Goal: Information Seeking & Learning: Check status

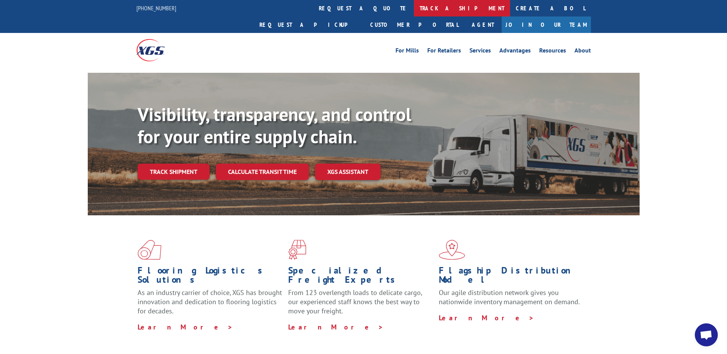
click at [414, 9] on link "track a shipment" at bounding box center [462, 8] width 96 height 16
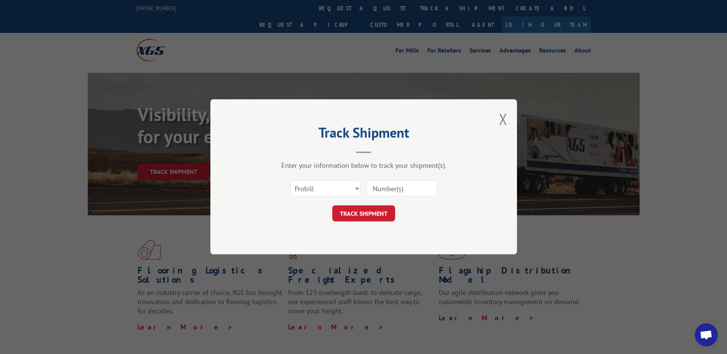
click at [414, 184] on input at bounding box center [401, 189] width 70 height 16
type input "17601430"
click button "TRACK SHIPMENT" at bounding box center [363, 214] width 63 height 16
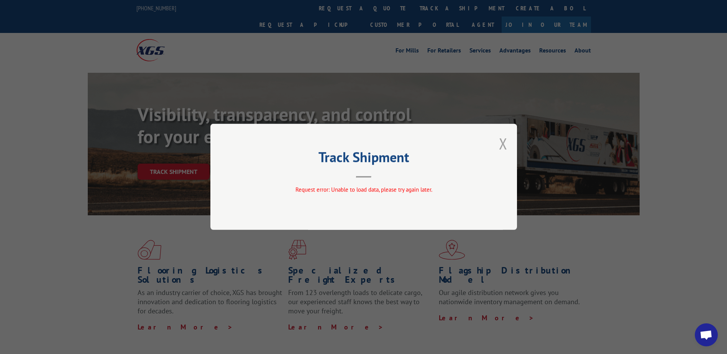
click at [501, 142] on button "Close modal" at bounding box center [503, 143] width 8 height 20
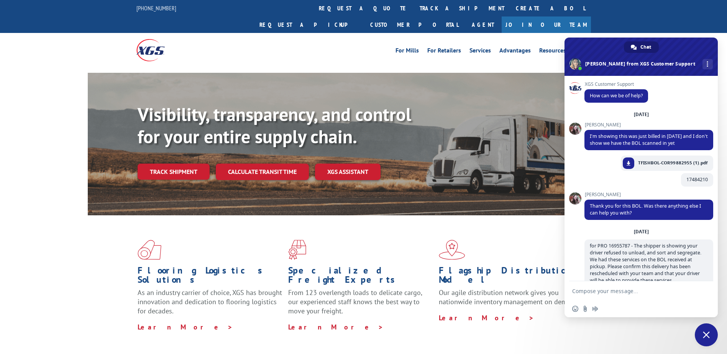
scroll to position [3421, 0]
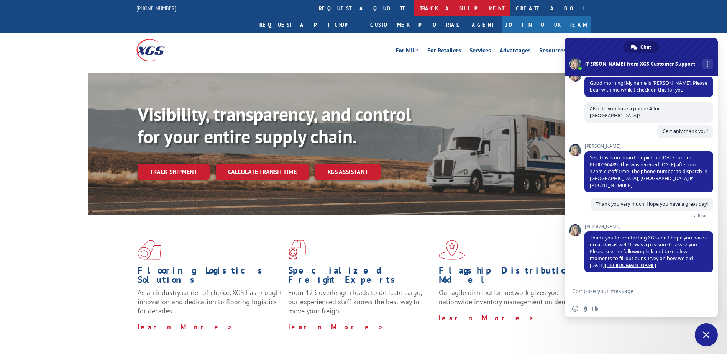
click at [414, 7] on link "track a shipment" at bounding box center [462, 8] width 96 height 16
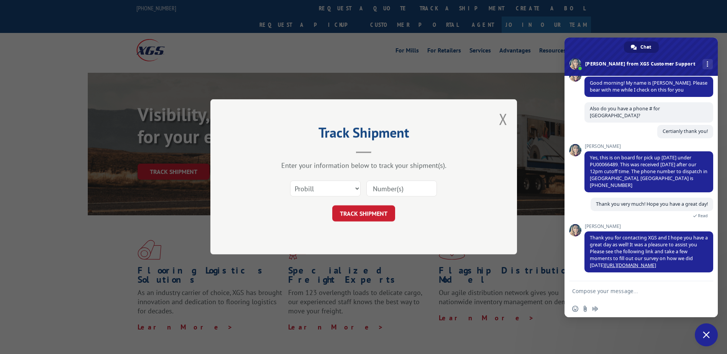
click at [396, 186] on input at bounding box center [401, 189] width 70 height 16
type input "17601430"
click button "TRACK SHIPMENT" at bounding box center [363, 214] width 63 height 16
